Goal: Task Accomplishment & Management: Manage account settings

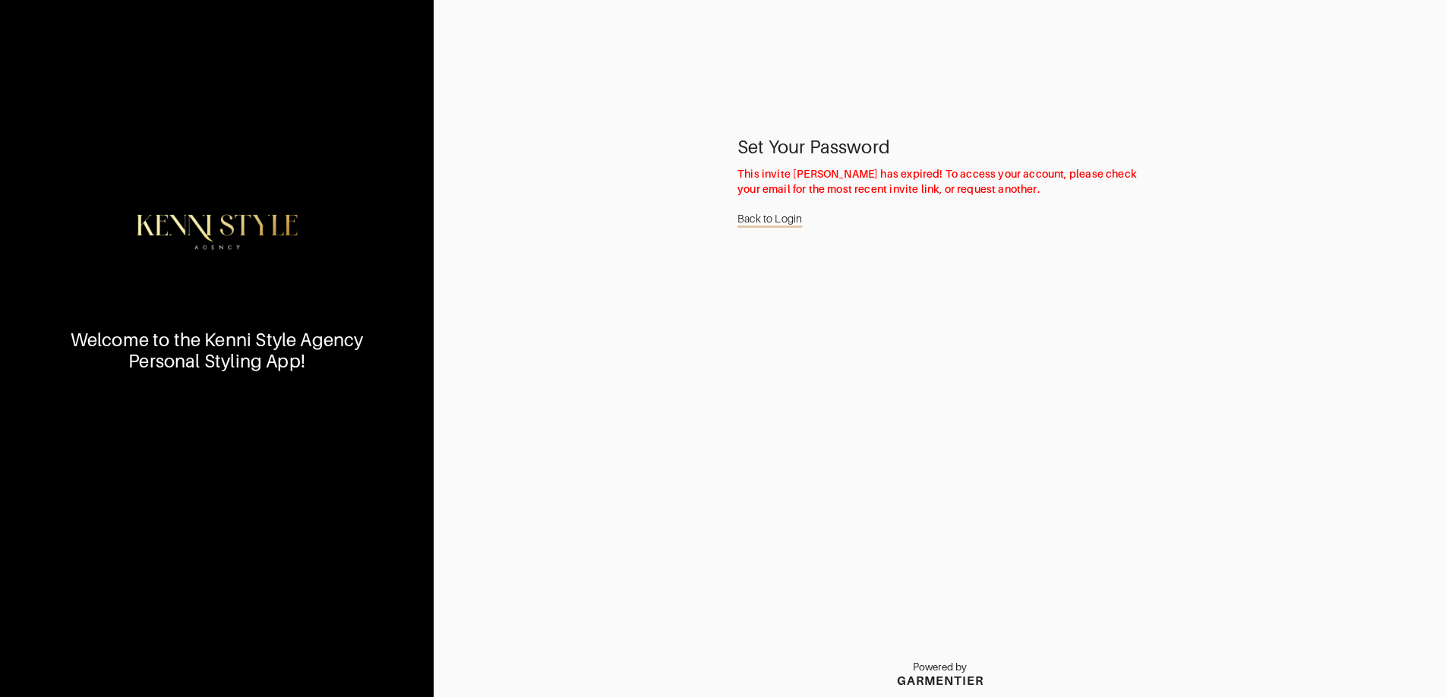
click at [763, 219] on link "Back to Login" at bounding box center [769, 218] width 65 height 29
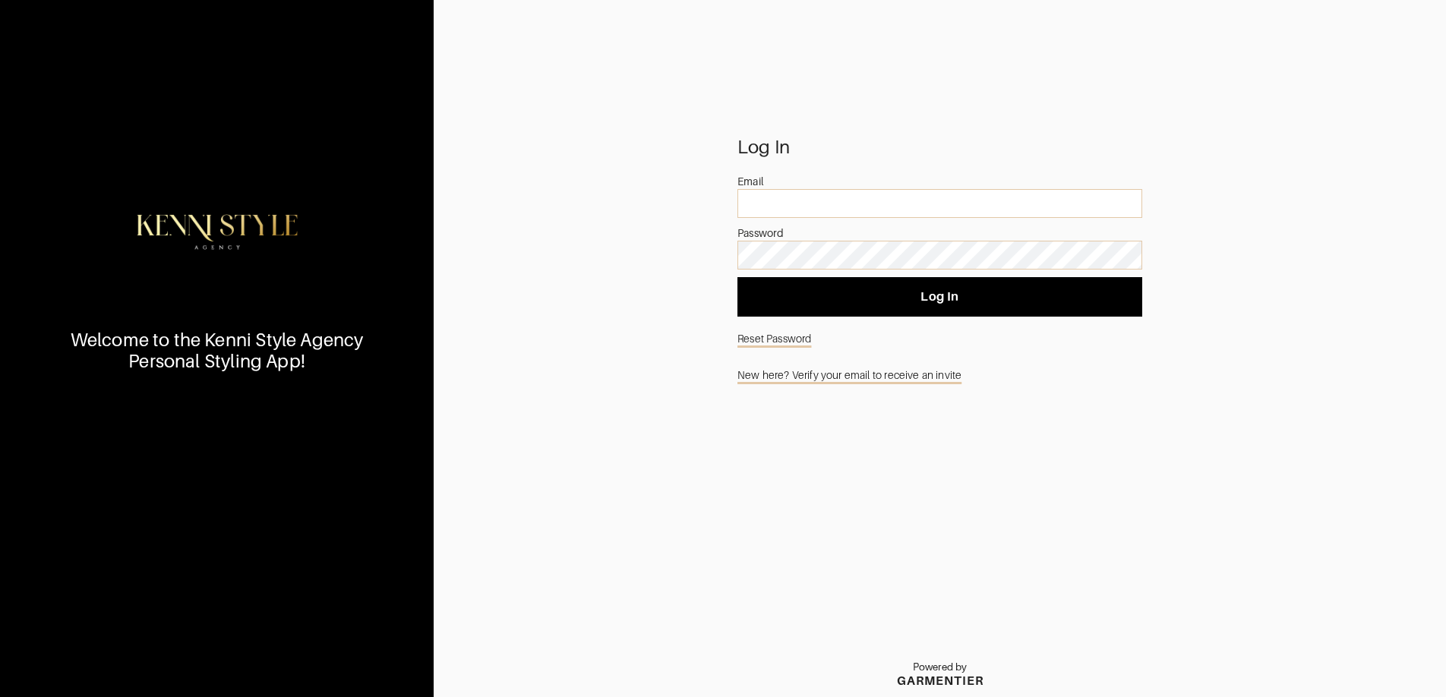
click at [737, 189] on div at bounding box center [737, 189] width 0 height 0
click at [861, 142] on div "Log In" at bounding box center [939, 147] width 405 height 15
click at [790, 209] on input "email" at bounding box center [939, 203] width 405 height 29
type input "[EMAIL_ADDRESS][DOMAIN_NAME]"
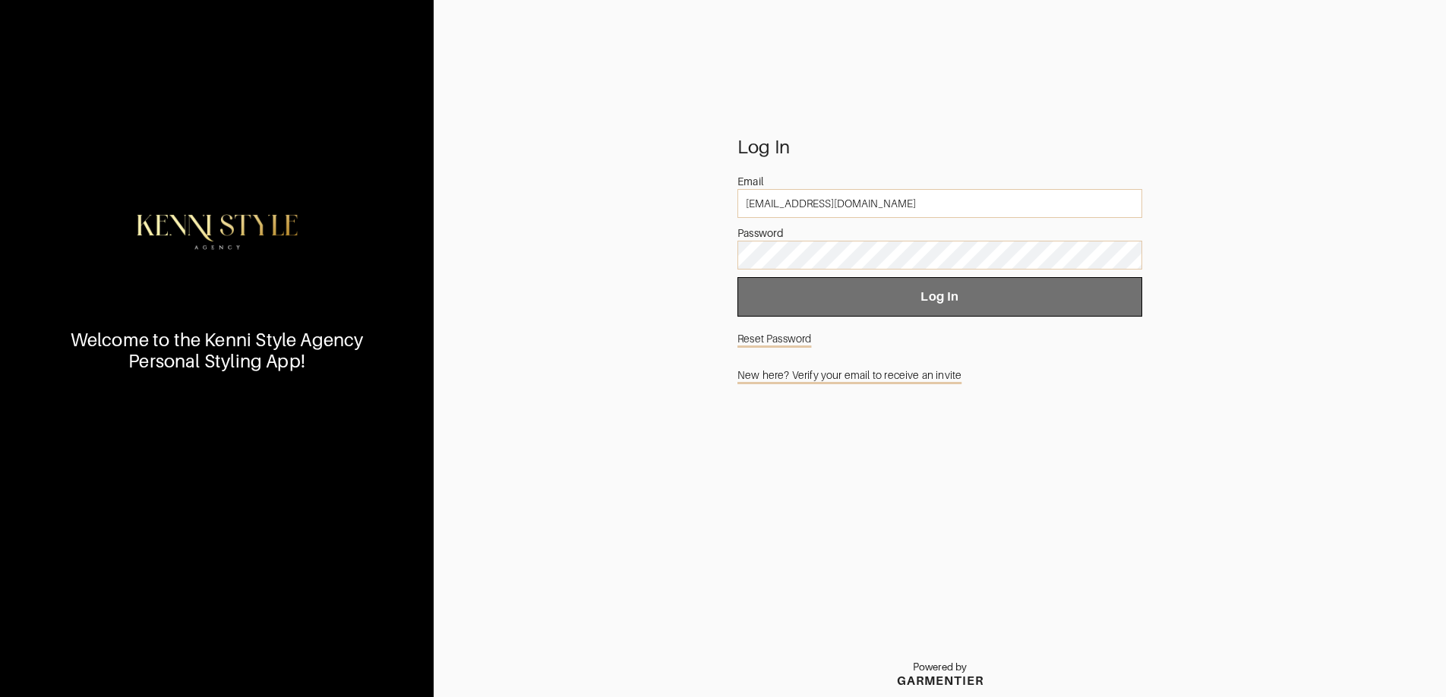
click at [953, 295] on span "Log In" at bounding box center [939, 296] width 380 height 15
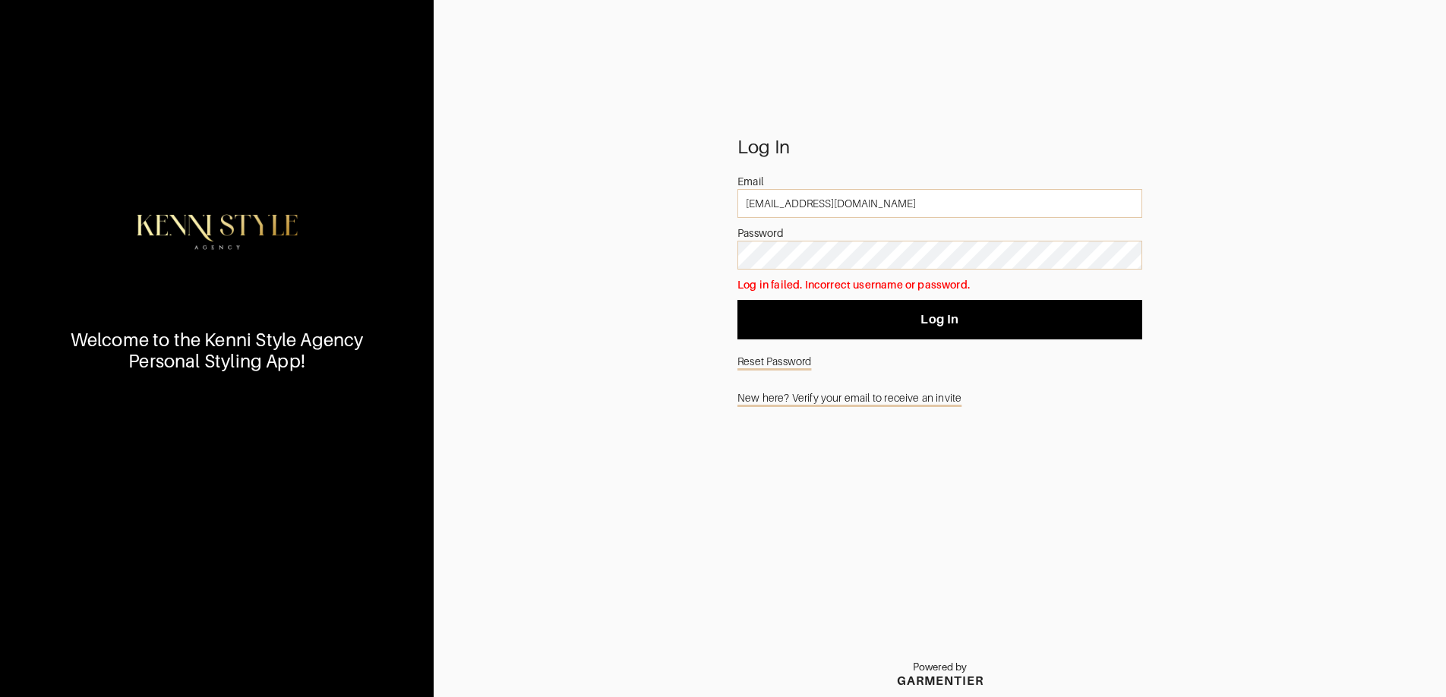
click at [737, 241] on div at bounding box center [737, 241] width 0 height 0
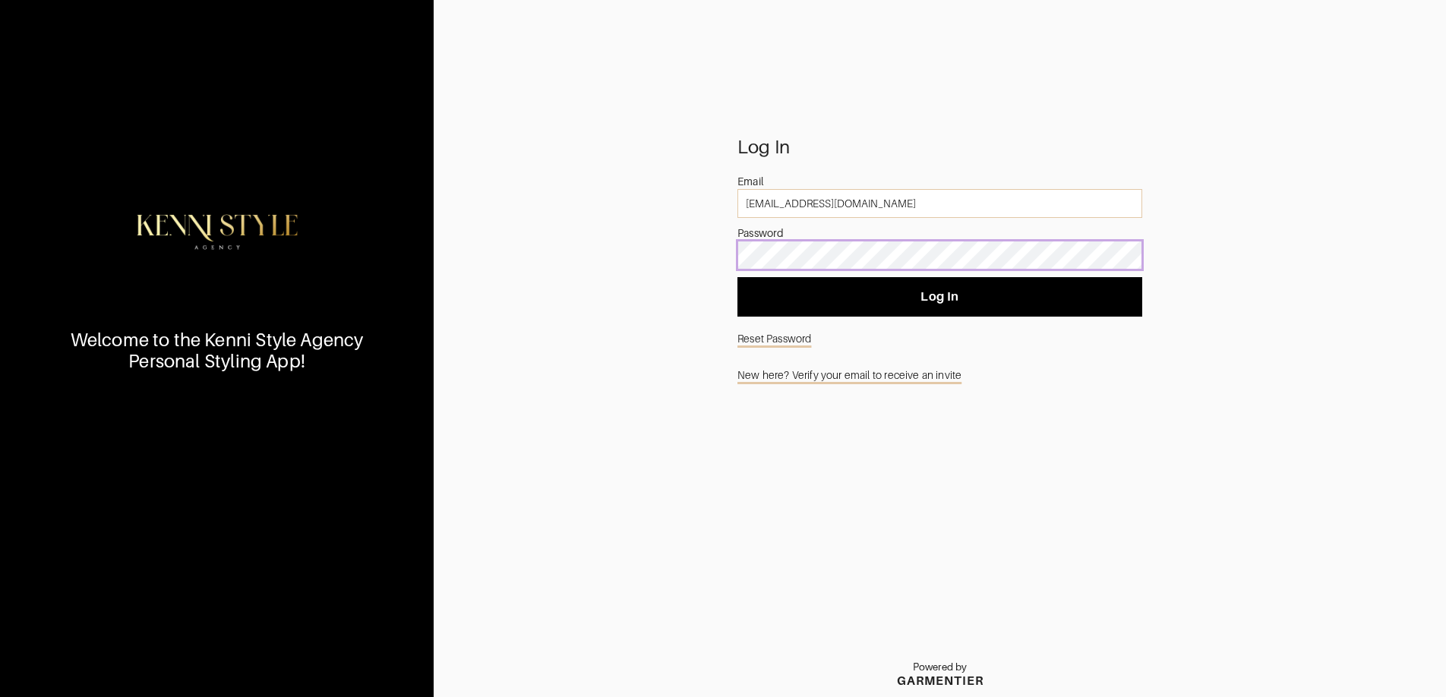
click at [737, 241] on div at bounding box center [737, 241] width 0 height 0
click at [658, 254] on div "Log In Email [EMAIL_ADDRESS][DOMAIN_NAME] Password Log In Reset Password New he…" at bounding box center [940, 418] width 1012 height 557
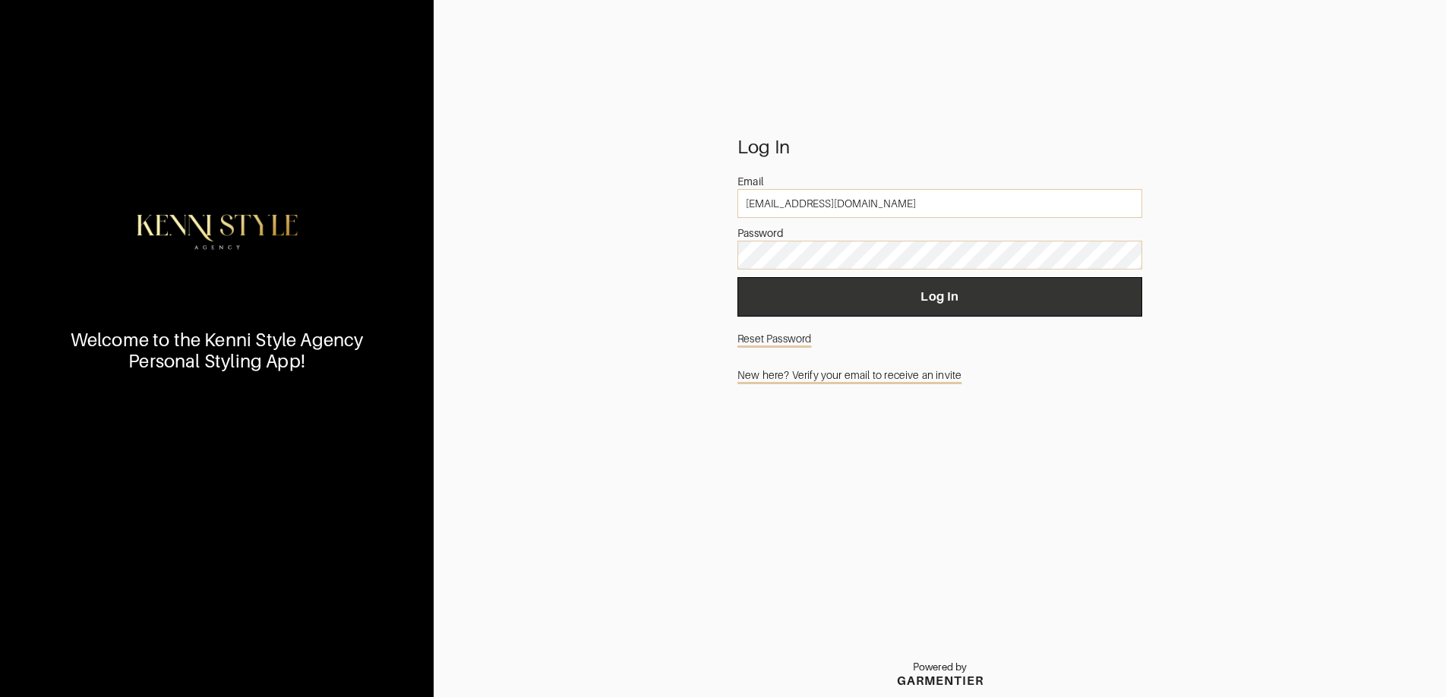
click at [876, 295] on span "Log In" at bounding box center [939, 296] width 380 height 15
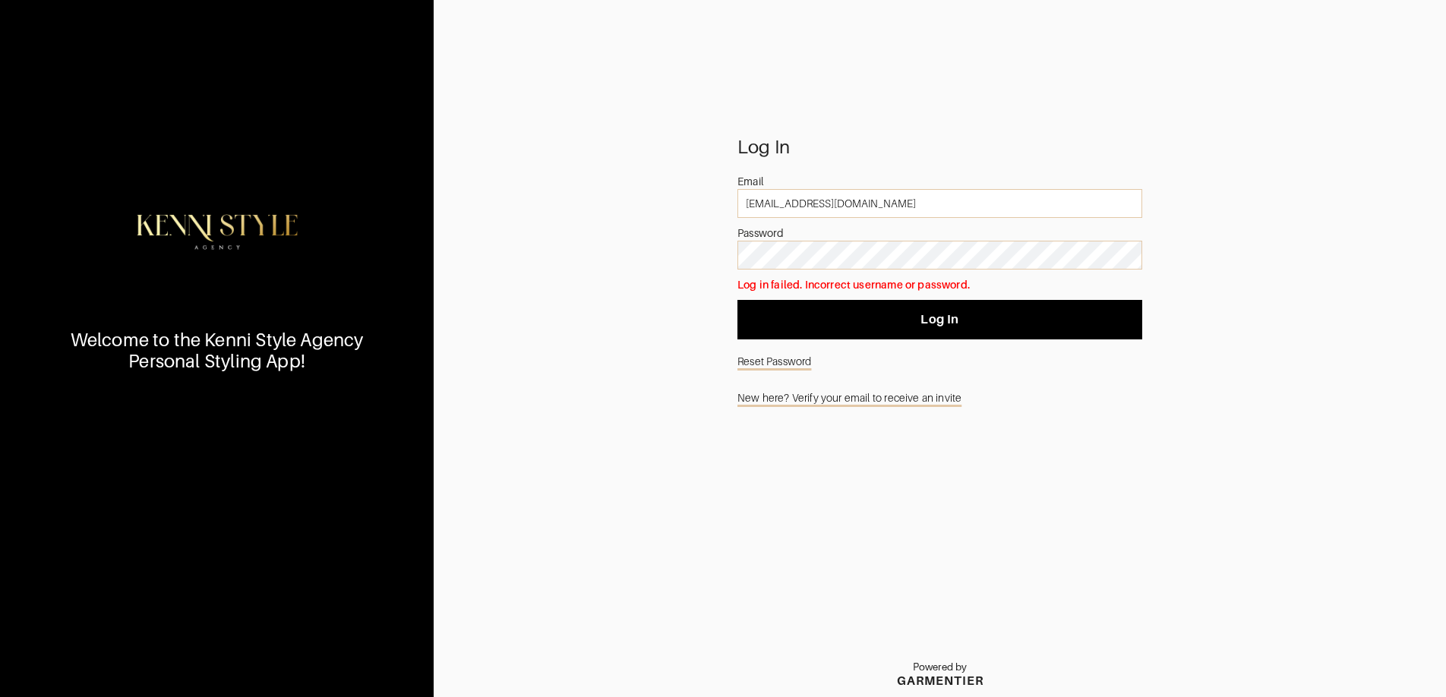
click at [779, 362] on link "Reset Password" at bounding box center [939, 361] width 405 height 29
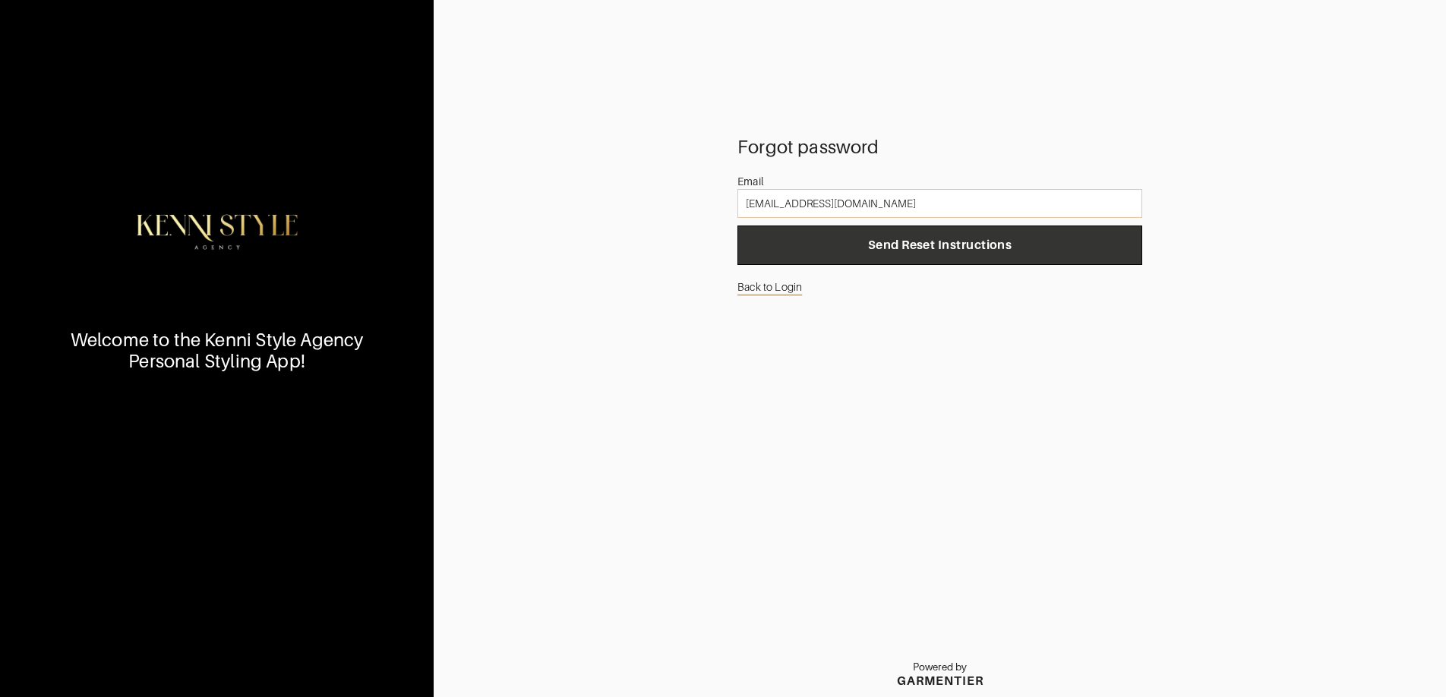
click at [882, 243] on span "Send Reset Instructions" at bounding box center [939, 245] width 380 height 15
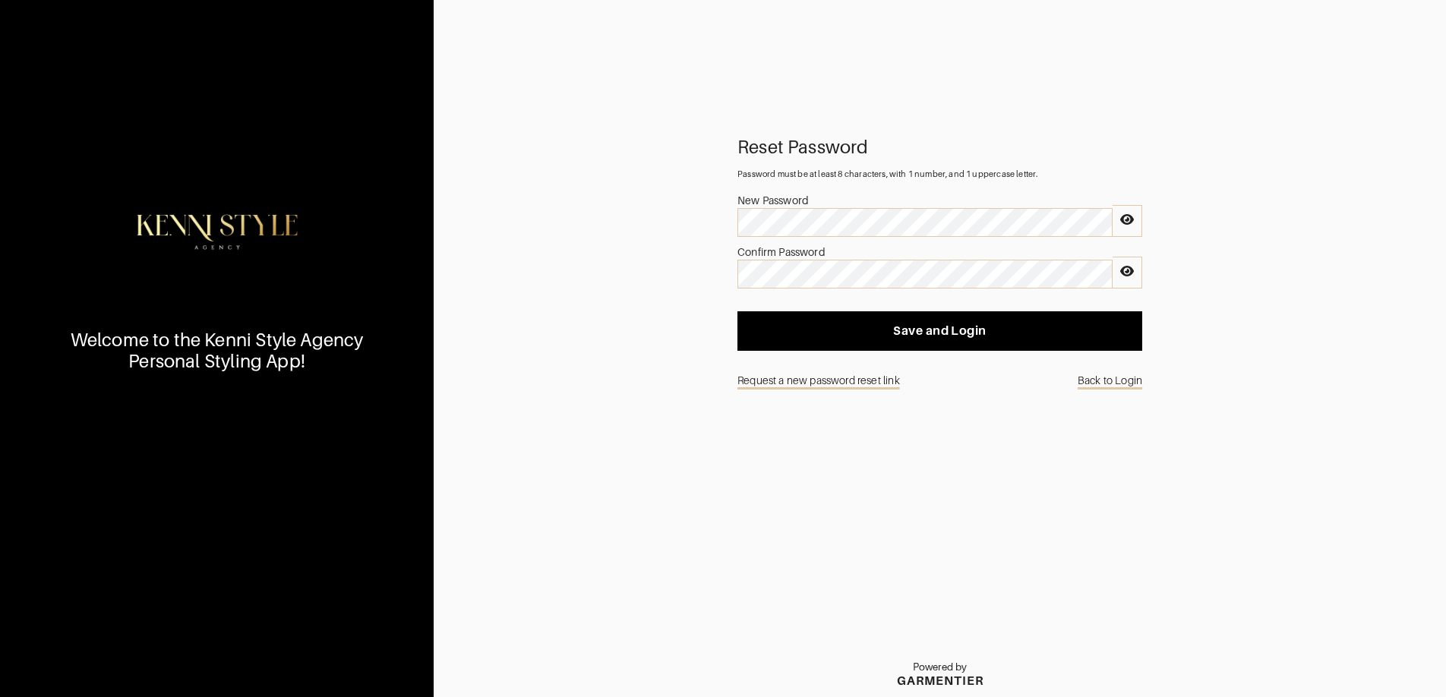
click at [1131, 219] on icon at bounding box center [1127, 219] width 14 height 11
click at [1194, 275] on div "Reset Password Password must be at least 8 characters, with 1 number, and 1 upp…" at bounding box center [940, 418] width 1012 height 557
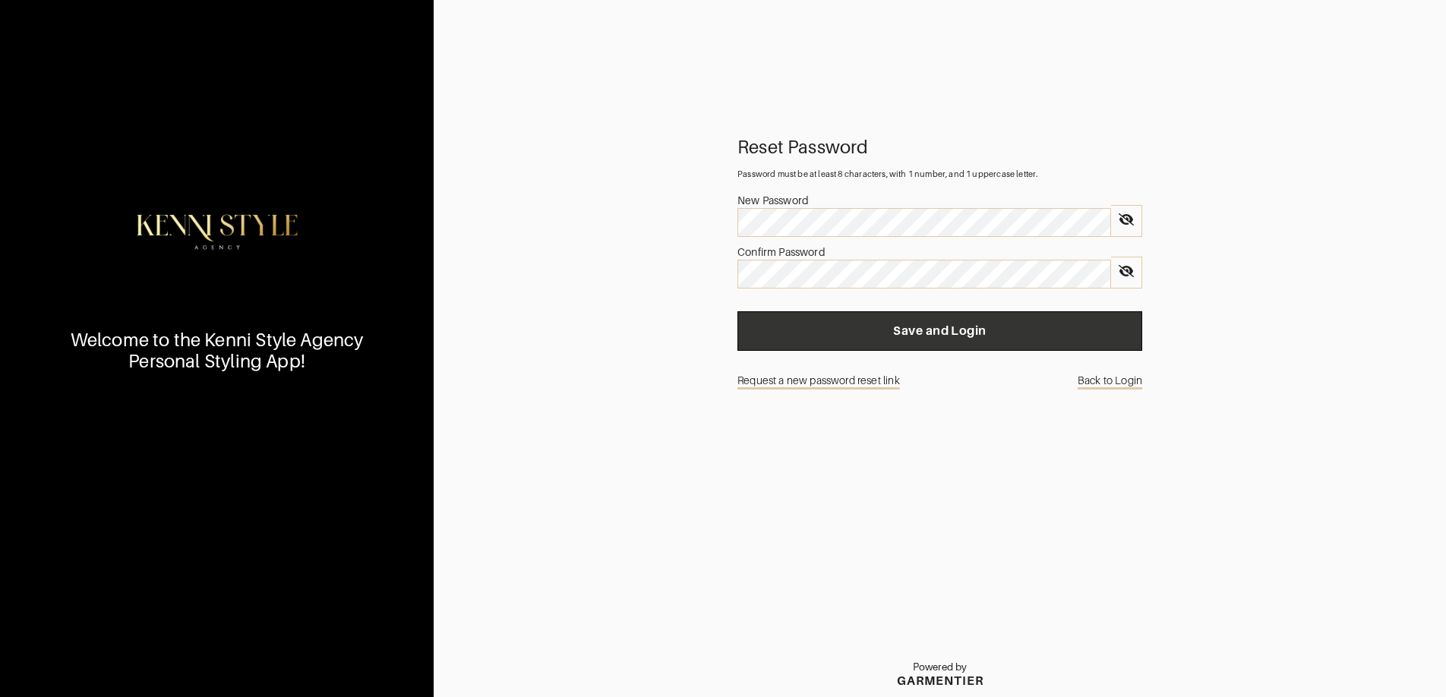
click at [948, 341] on button "Save and Login" at bounding box center [939, 330] width 405 height 39
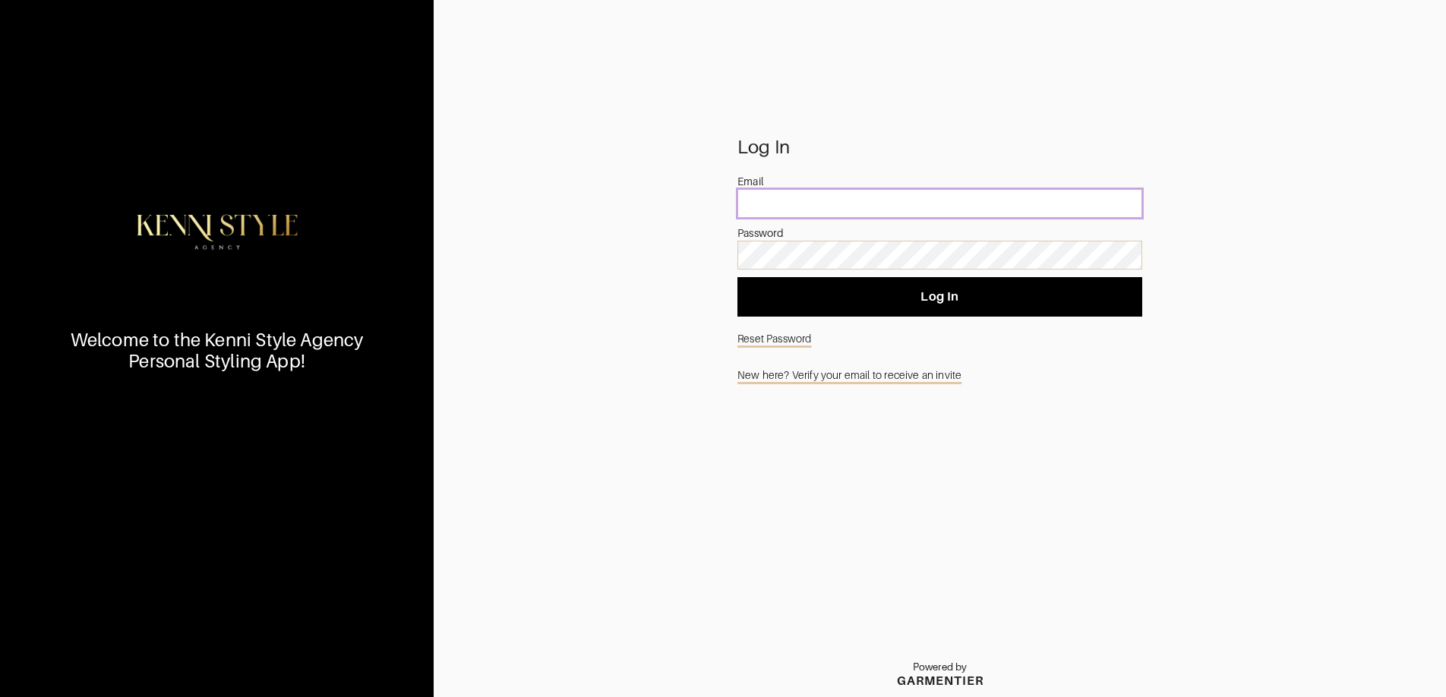
type input "[EMAIL_ADDRESS][DOMAIN_NAME]"
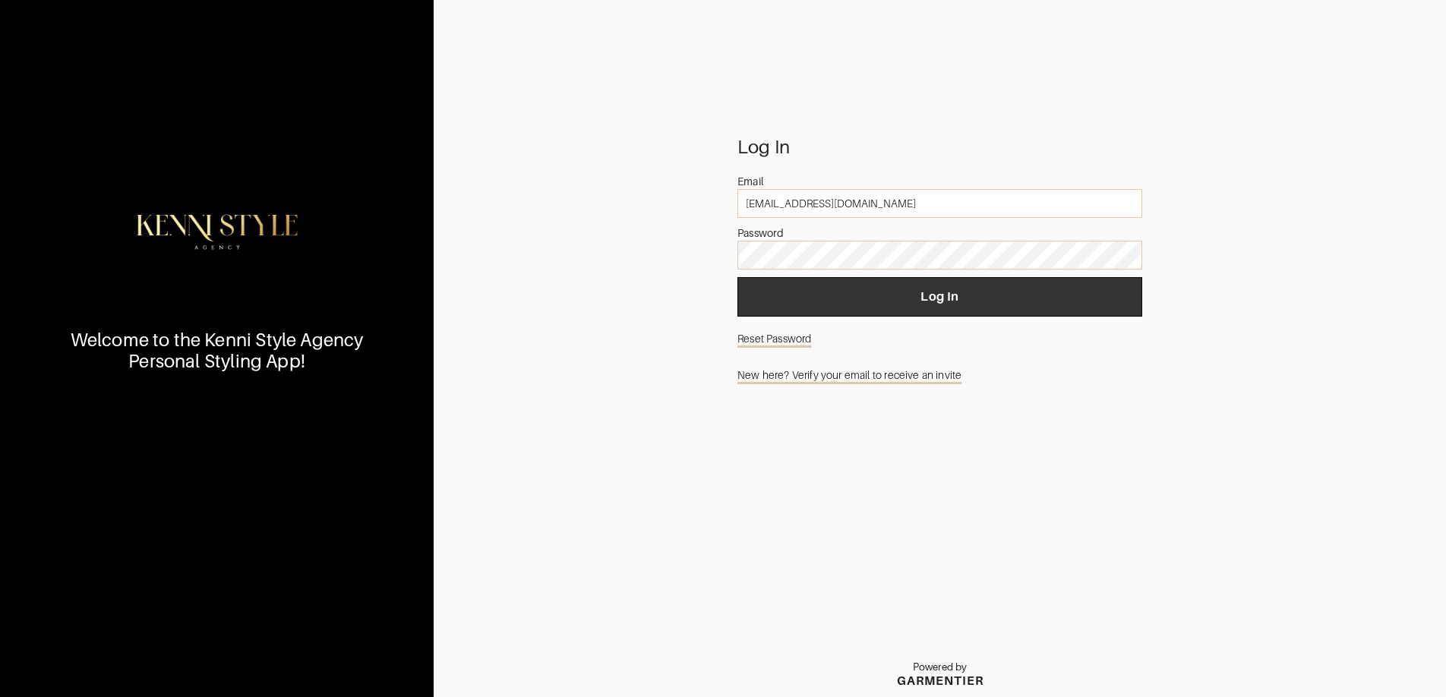
click at [945, 292] on span "Log In" at bounding box center [939, 296] width 380 height 15
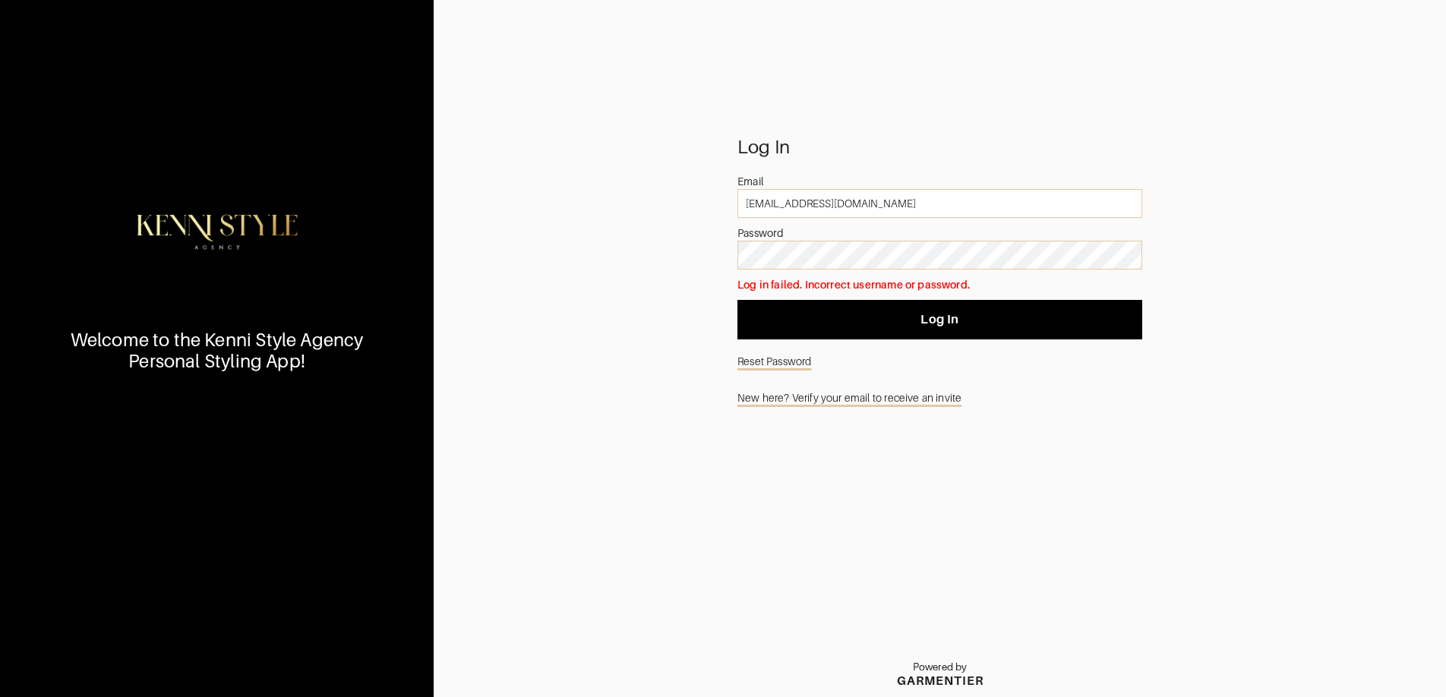
click at [737, 241] on div at bounding box center [737, 241] width 0 height 0
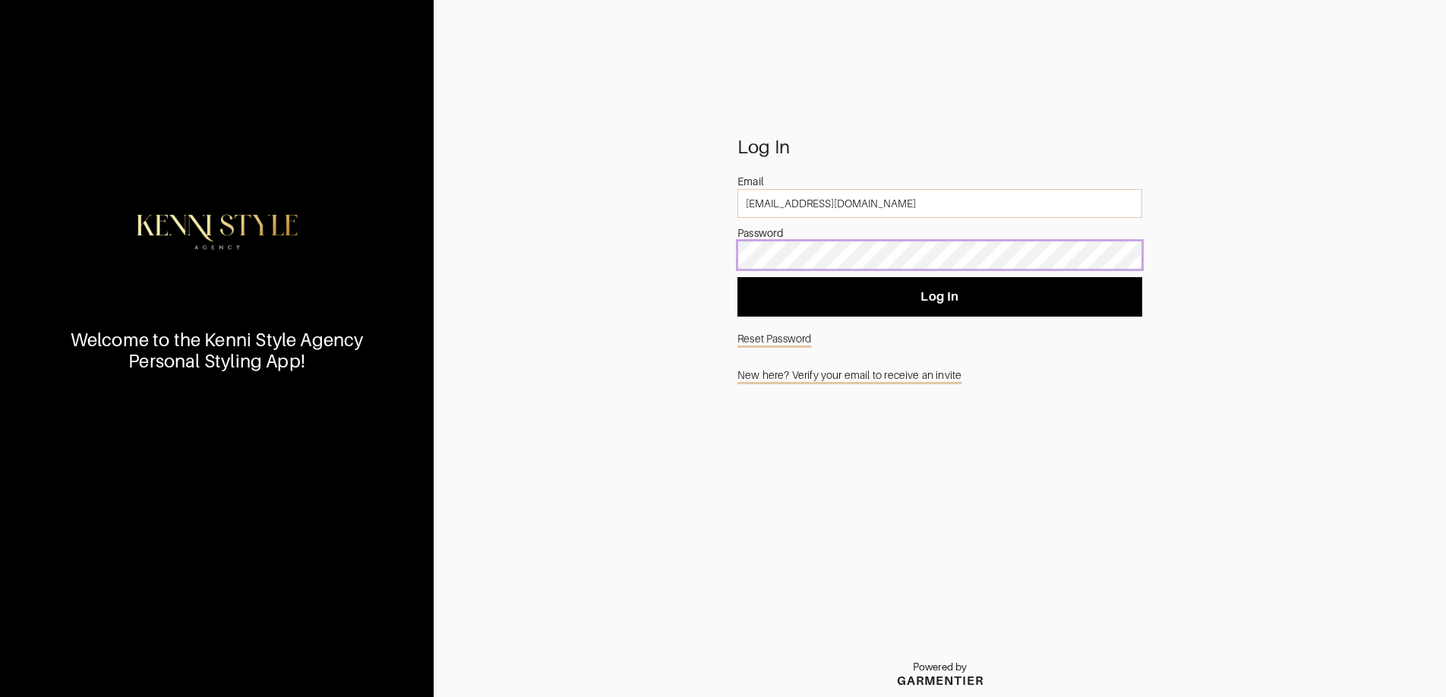
click at [667, 259] on div "Log In Email [EMAIL_ADDRESS][DOMAIN_NAME] Password Log In Reset Password New he…" at bounding box center [940, 418] width 1012 height 557
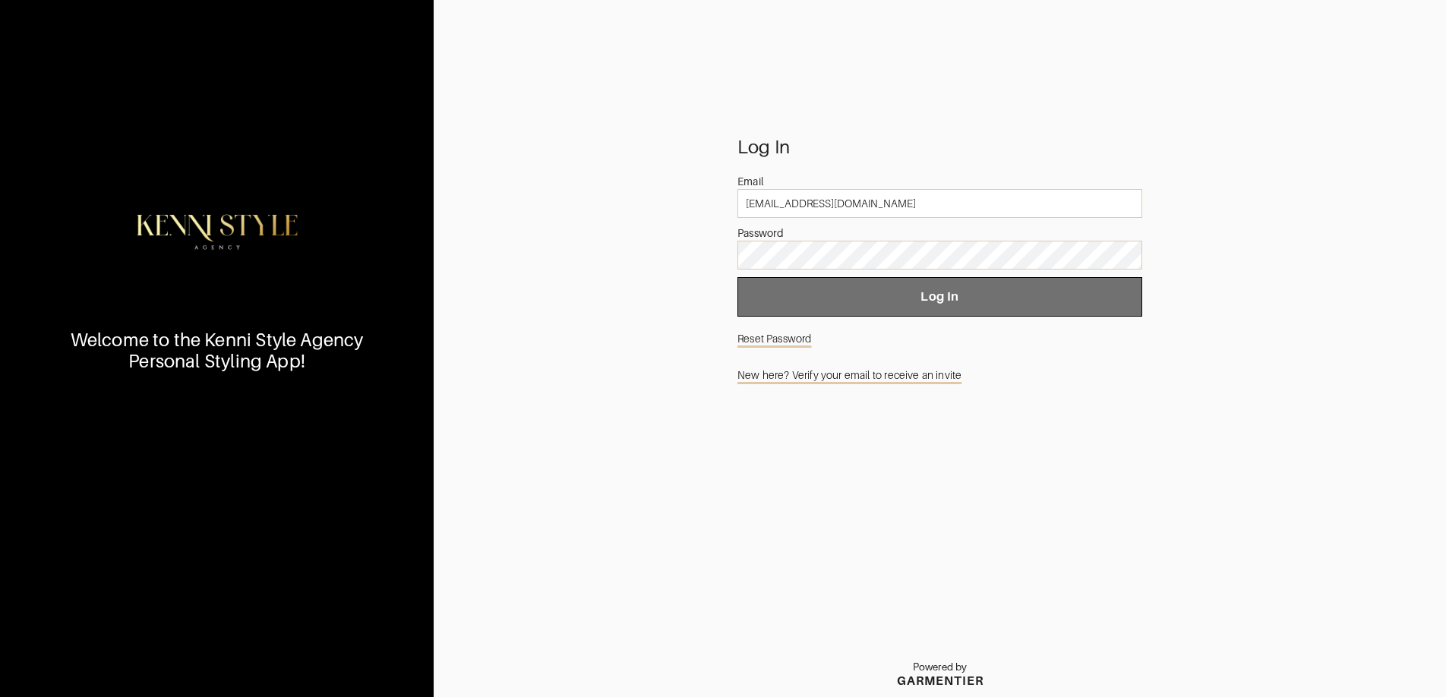
click at [917, 304] on button "Log In" at bounding box center [939, 296] width 405 height 39
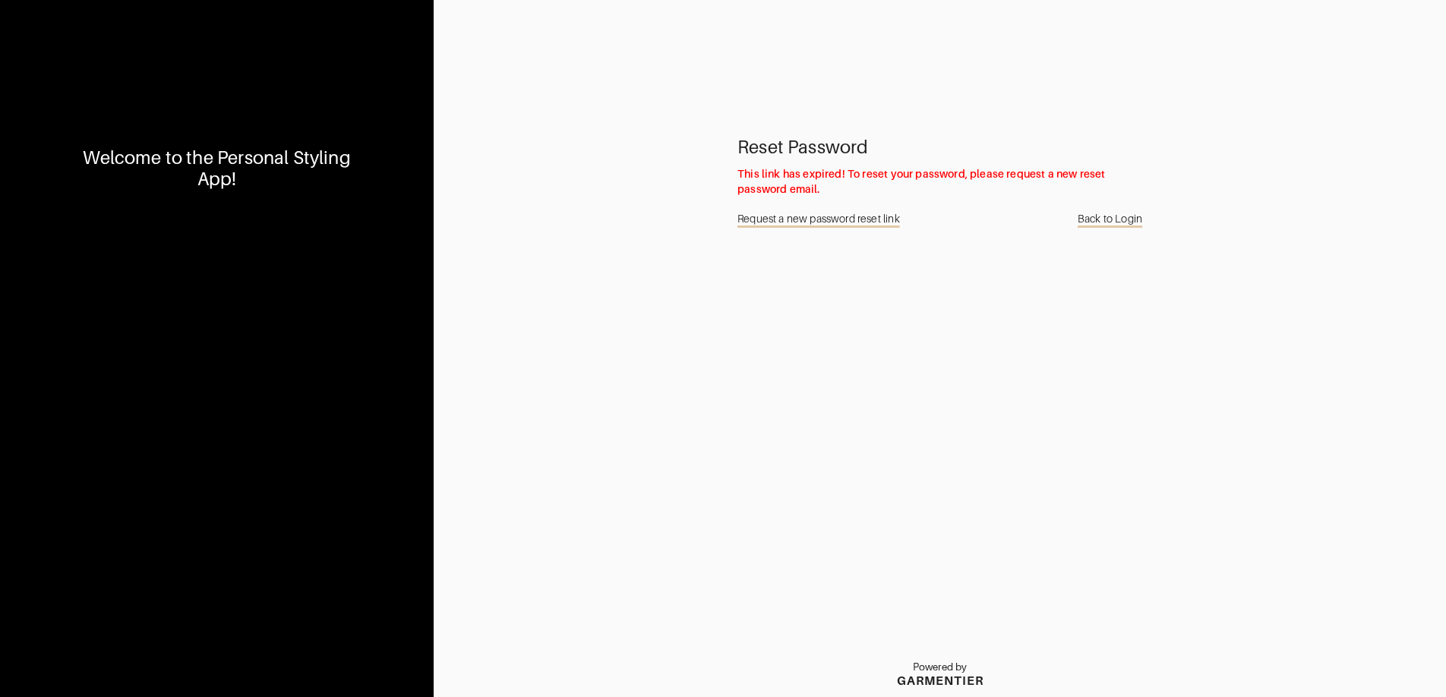
click at [860, 219] on link "Request a new password reset link" at bounding box center [818, 218] width 162 height 29
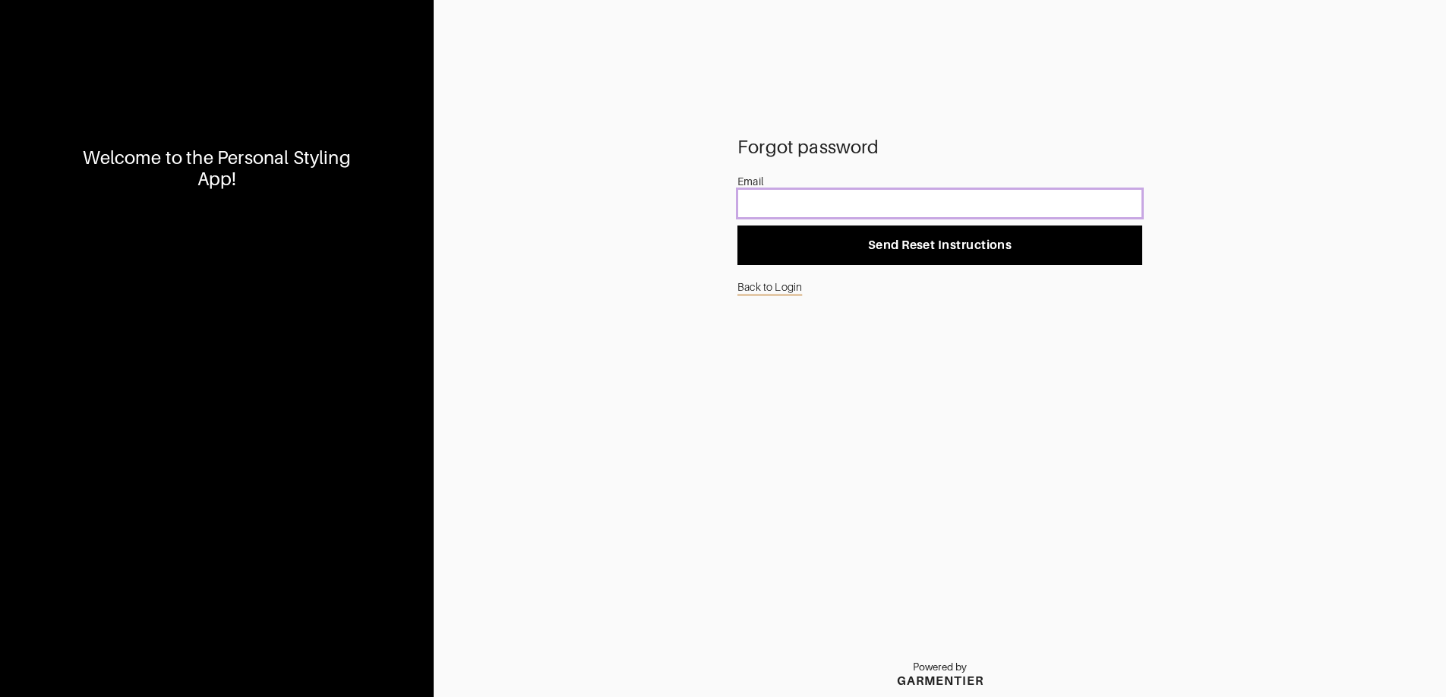
click at [856, 204] on input "email" at bounding box center [939, 203] width 405 height 29
type input "[EMAIL_ADDRESS][DOMAIN_NAME]"
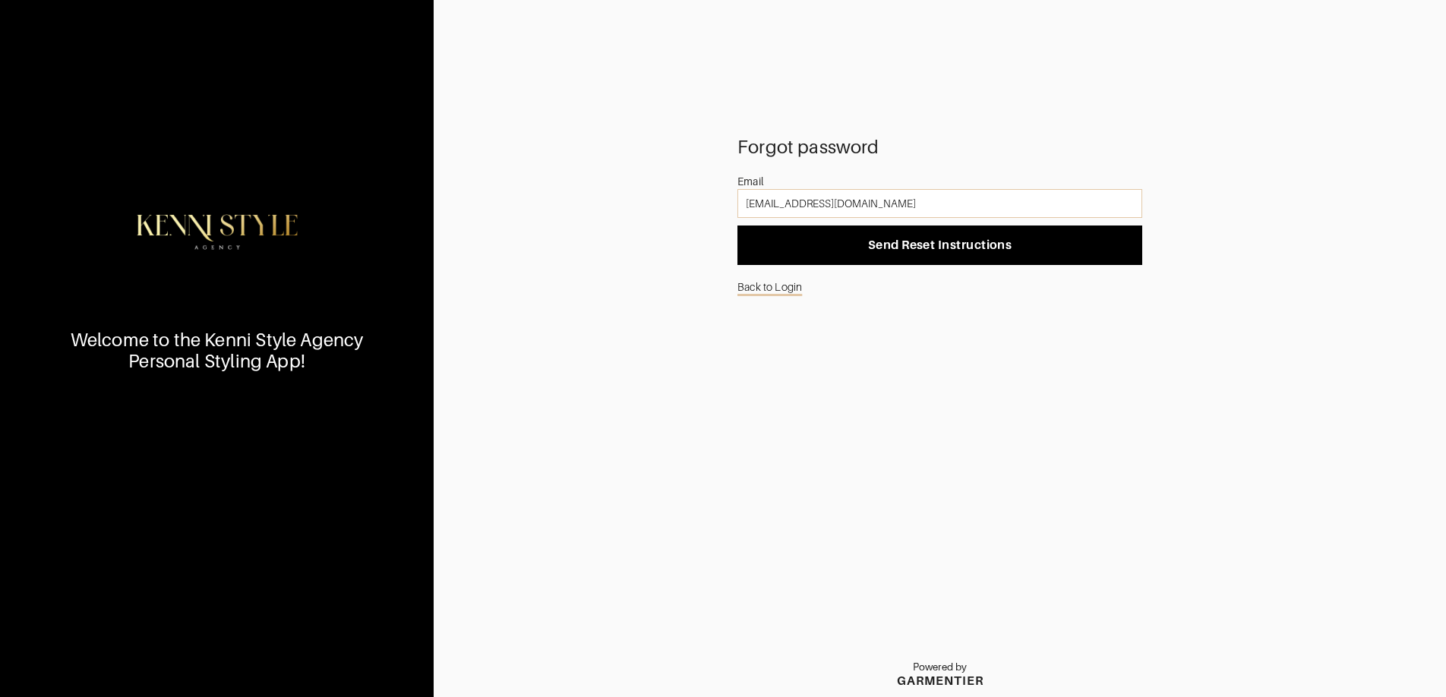
click at [1232, 219] on div "Forgot password Email darshis@gmail.com Send Reset Instructions Back to Login P…" at bounding box center [940, 418] width 1012 height 557
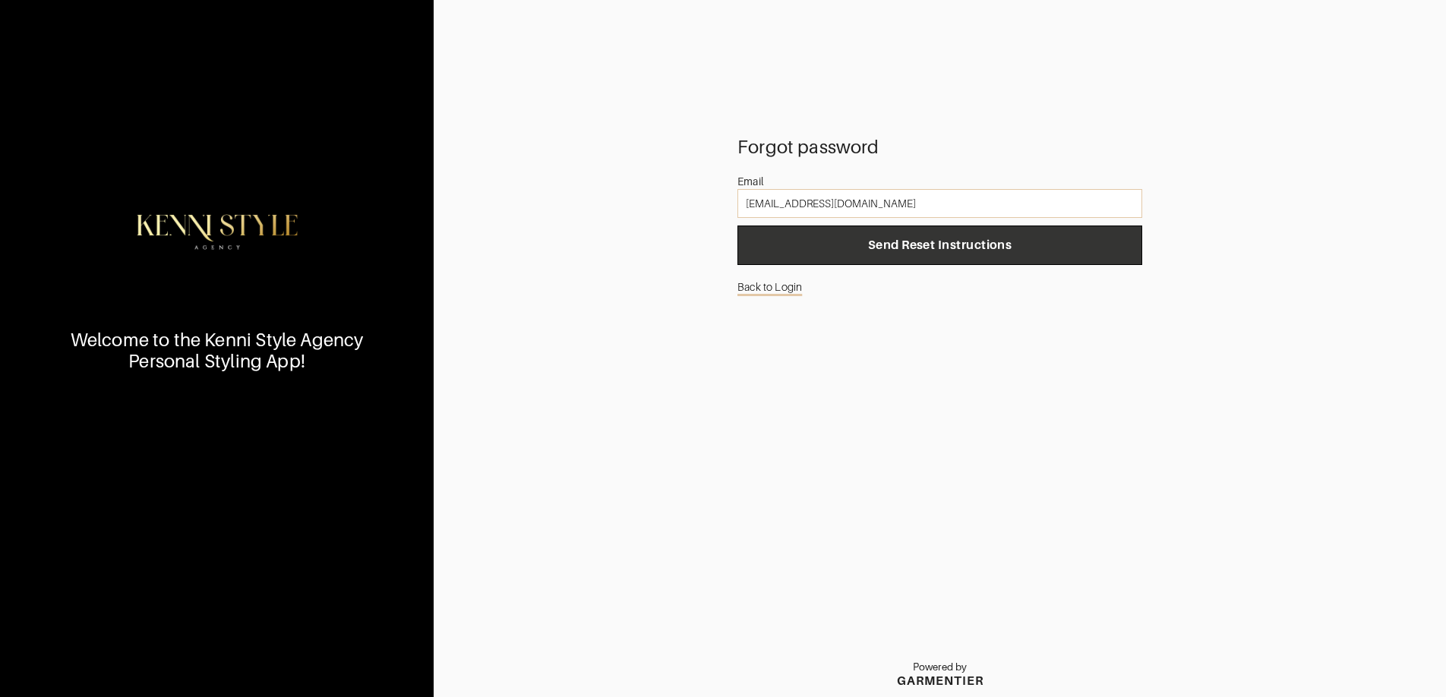
click at [955, 243] on span "Send Reset Instructions" at bounding box center [939, 245] width 380 height 15
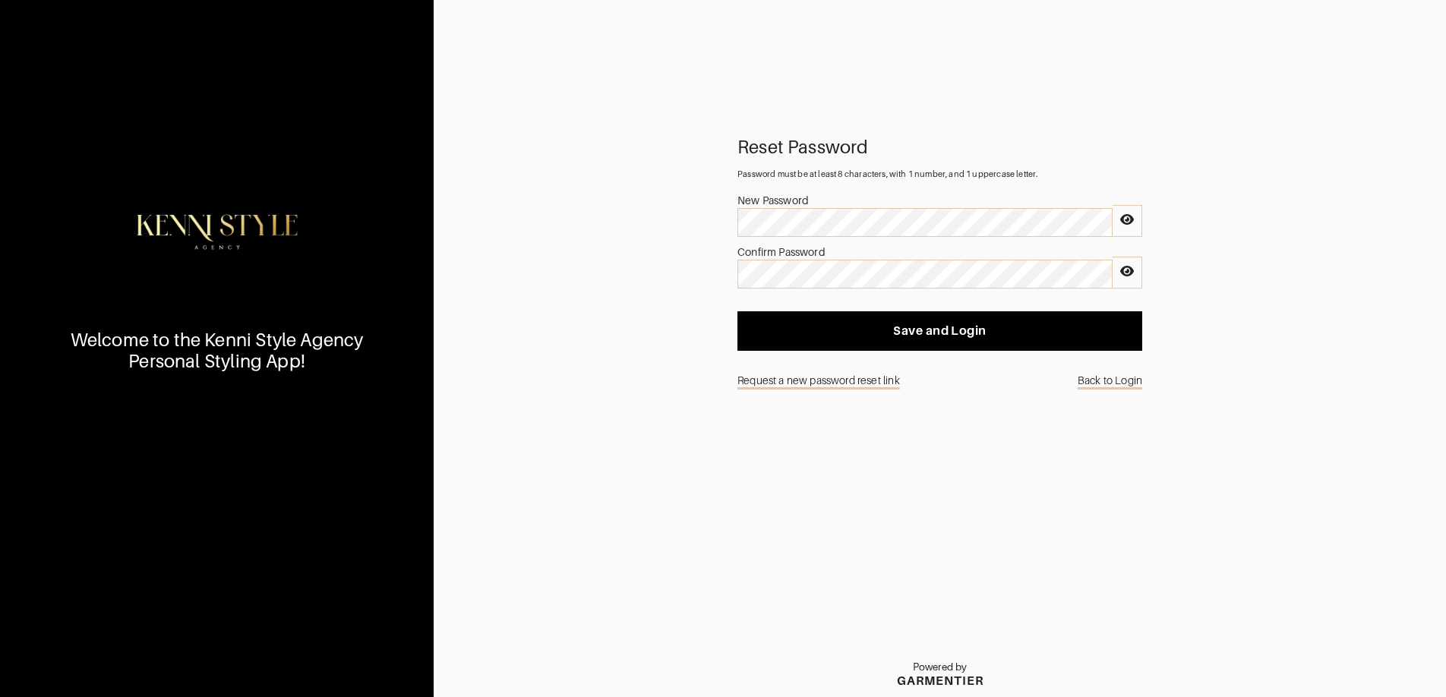
click at [579, 249] on div "Reset Password Password must be at least 8 characters, with 1 number, and 1 upp…" at bounding box center [940, 418] width 1012 height 557
click at [412, 389] on div "Welcome to the Kenni Style Agency Personal Styling App!" at bounding box center [217, 348] width 434 height 697
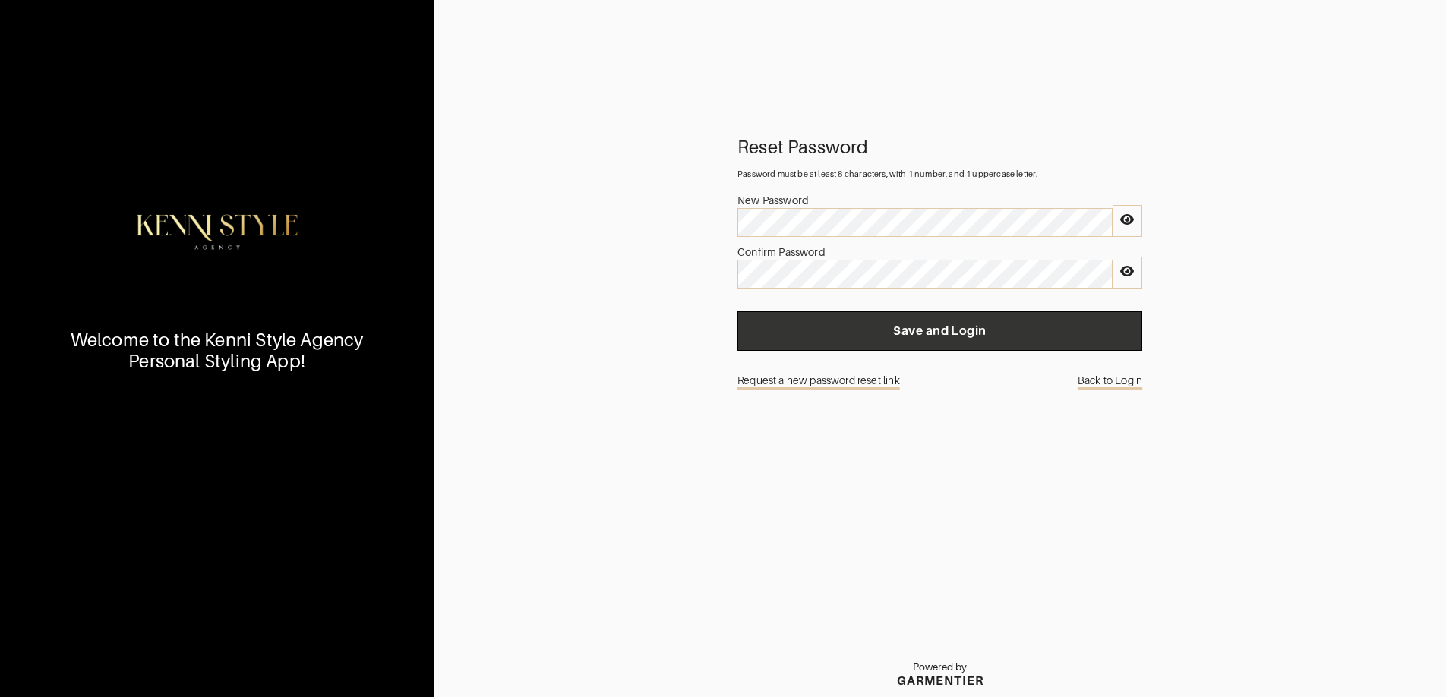
click at [970, 327] on span "Save and Login" at bounding box center [939, 330] width 380 height 15
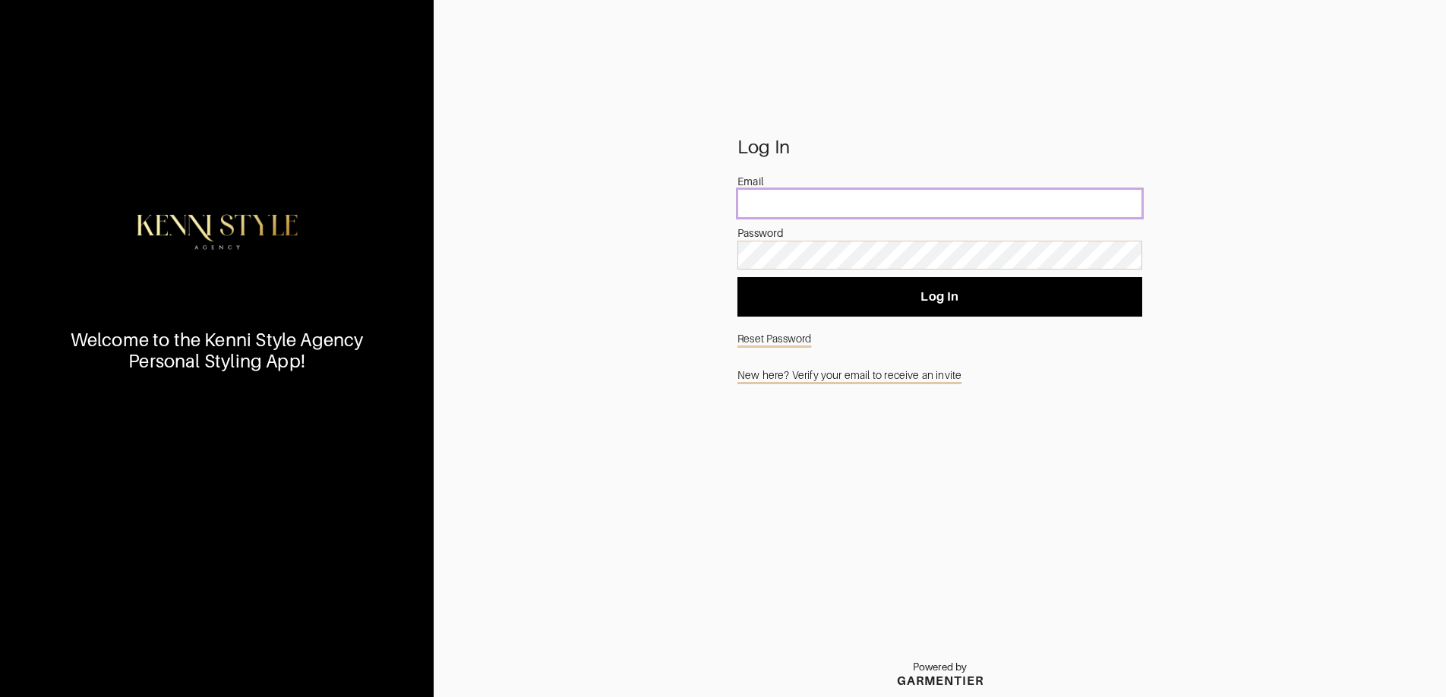
type input "[EMAIL_ADDRESS][DOMAIN_NAME]"
click at [699, 255] on div "Log In Email [EMAIL_ADDRESS][DOMAIN_NAME] Password Log In Reset Password New he…" at bounding box center [940, 418] width 1012 height 557
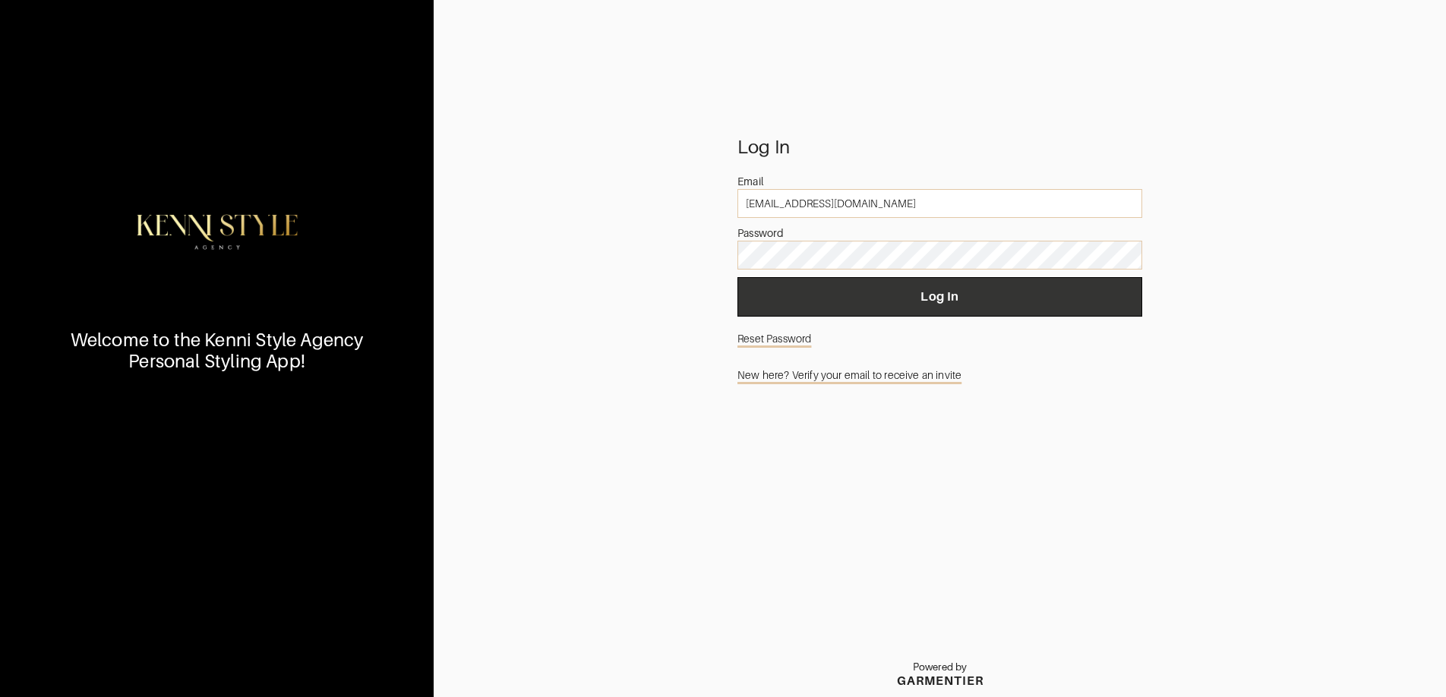
click at [907, 297] on span "Log In" at bounding box center [939, 296] width 380 height 15
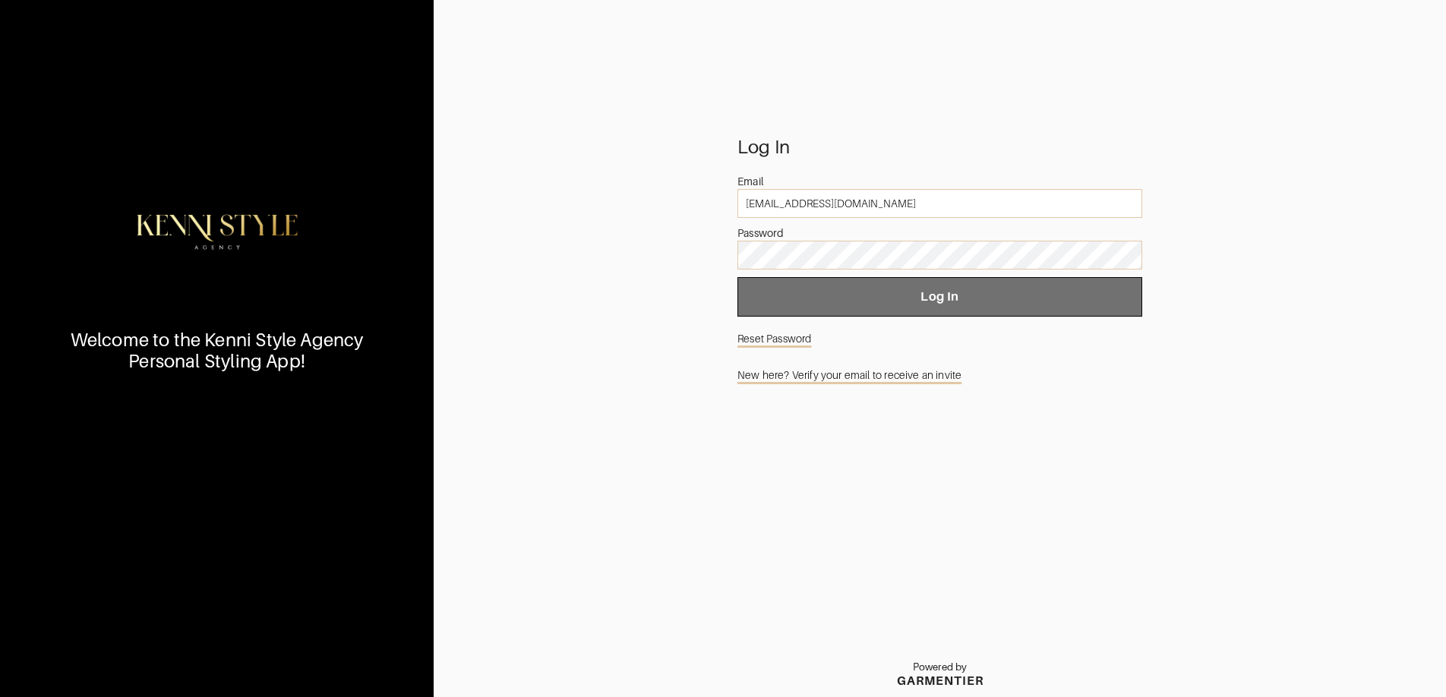
click at [945, 301] on span "Log In" at bounding box center [939, 296] width 380 height 15
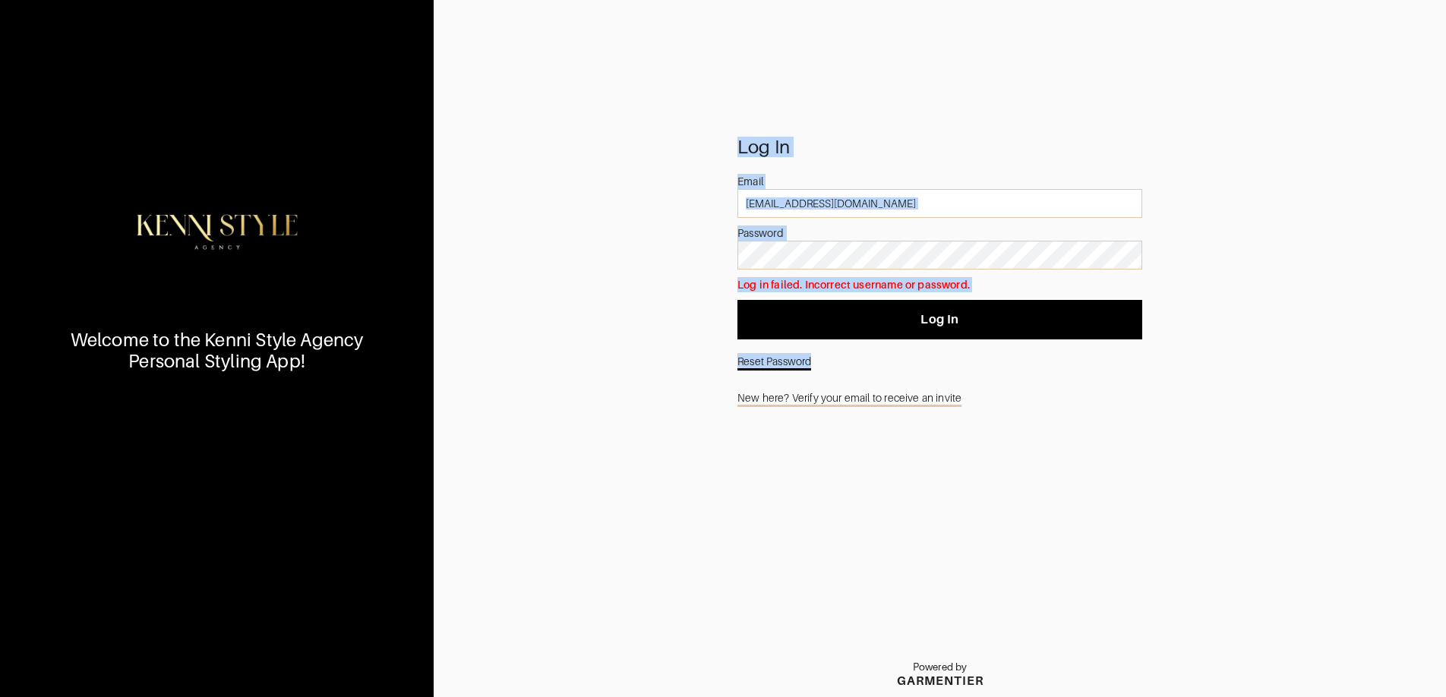
drag, startPoint x: 623, startPoint y: 75, endPoint x: 1052, endPoint y: 365, distance: 518.5
click at [1052, 365] on div "Welcome to the Kenni Style Agency Personal Styling App! Log In Email [EMAIL_ADD…" at bounding box center [723, 348] width 1446 height 697
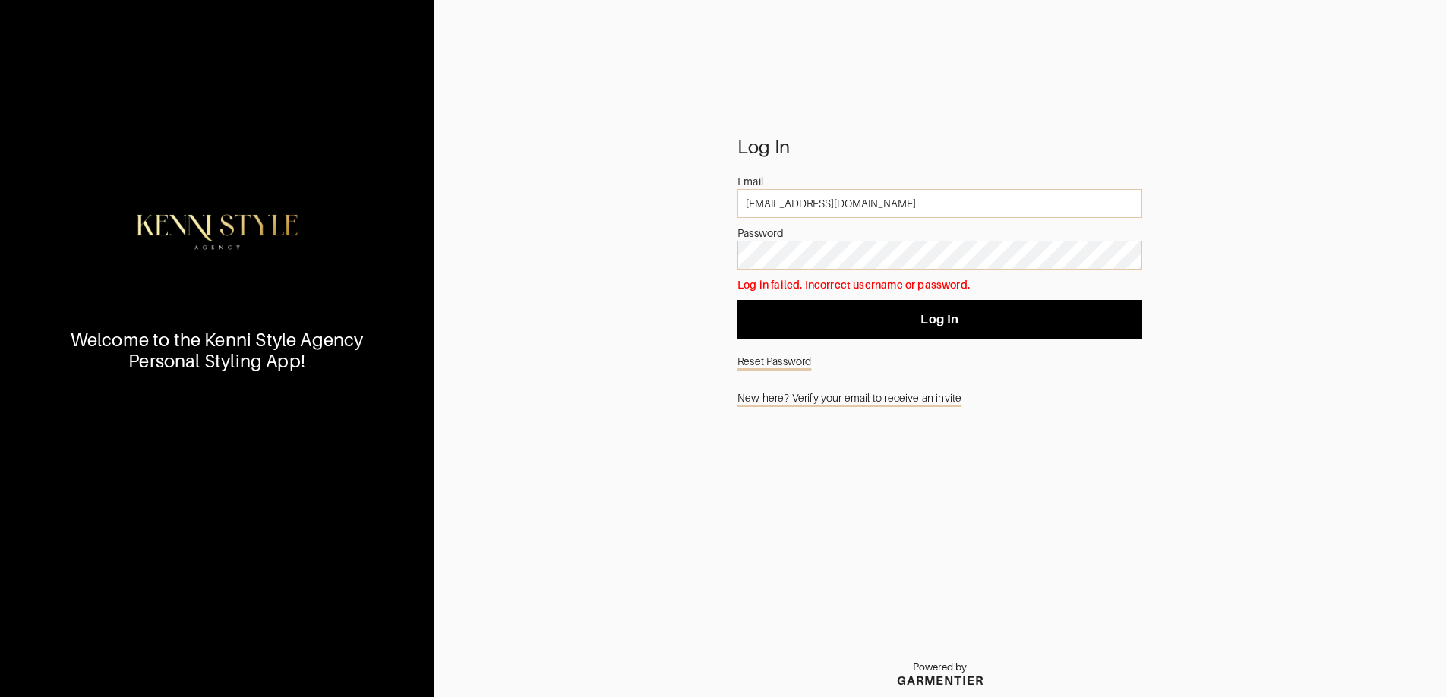
click at [1044, 424] on div "Log In Email [EMAIL_ADDRESS][DOMAIN_NAME] Password Log in failed. Incorrect use…" at bounding box center [940, 418] width 1012 height 557
